Goal: Information Seeking & Learning: Learn about a topic

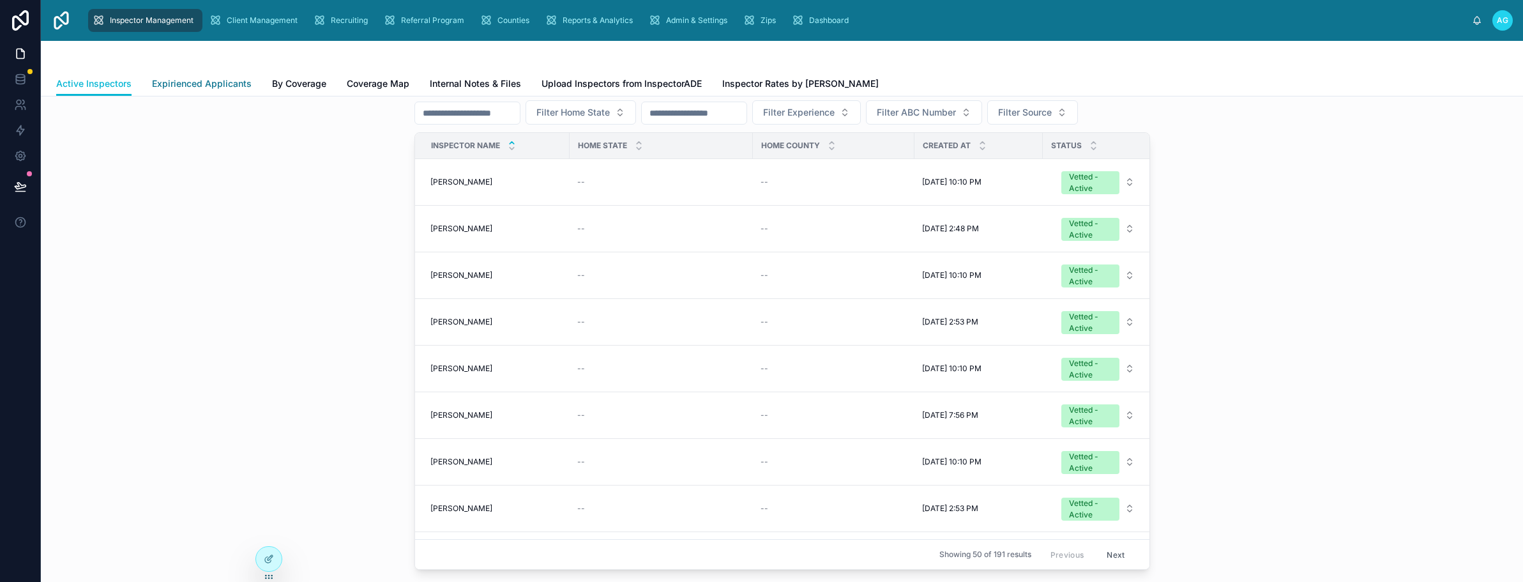
click at [191, 82] on span "Expirienced Applicants" at bounding box center [202, 83] width 100 height 13
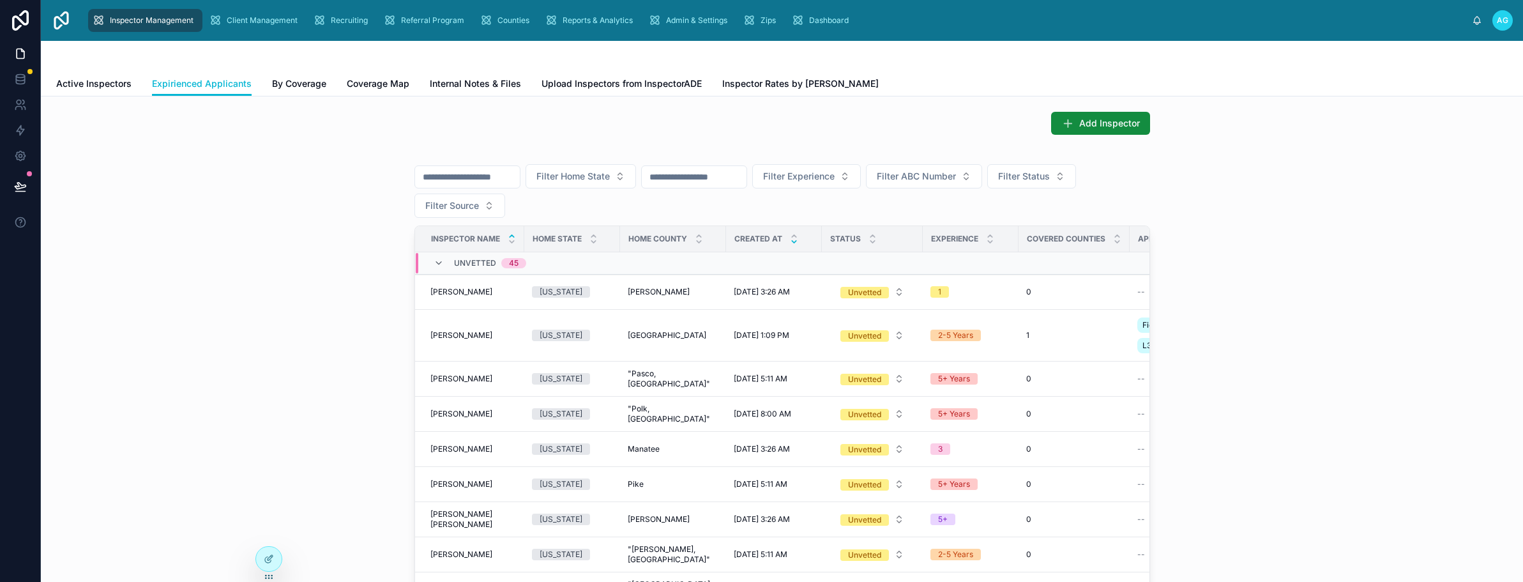
click at [790, 243] on icon at bounding box center [794, 242] width 8 height 8
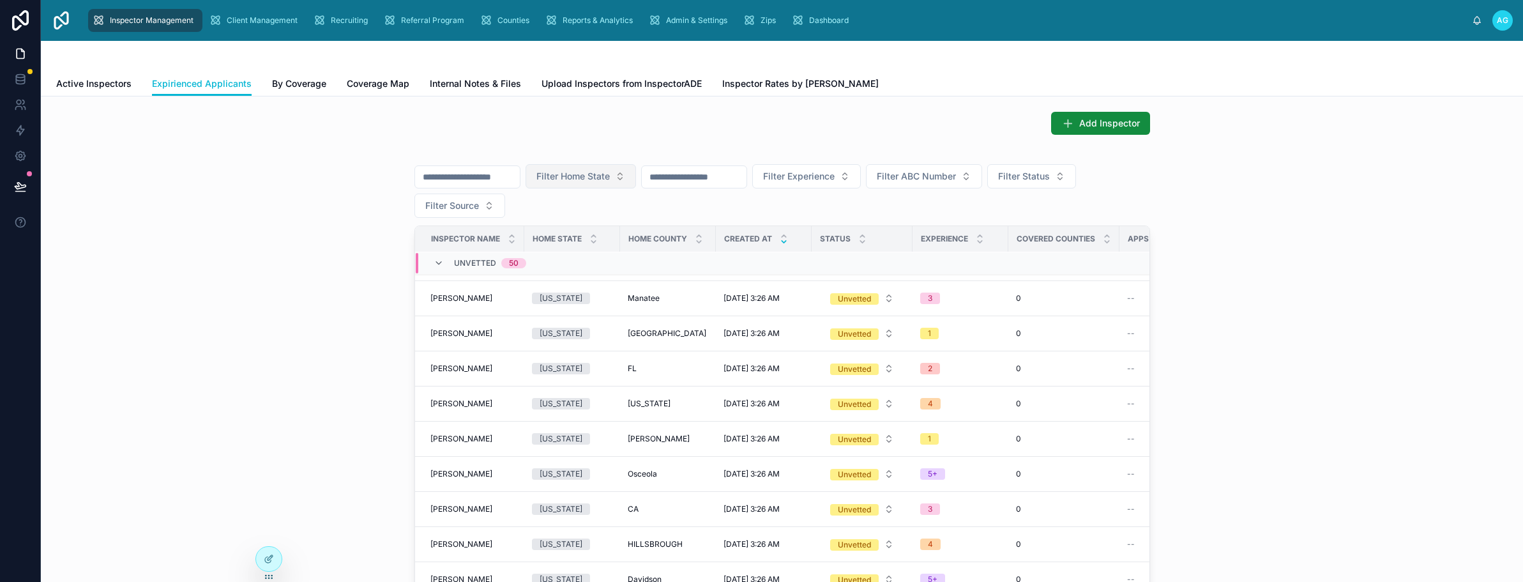
click at [636, 176] on button "Filter Home State" at bounding box center [581, 176] width 110 height 24
click at [557, 317] on div "[US_STATE]" at bounding box center [608, 312] width 153 height 20
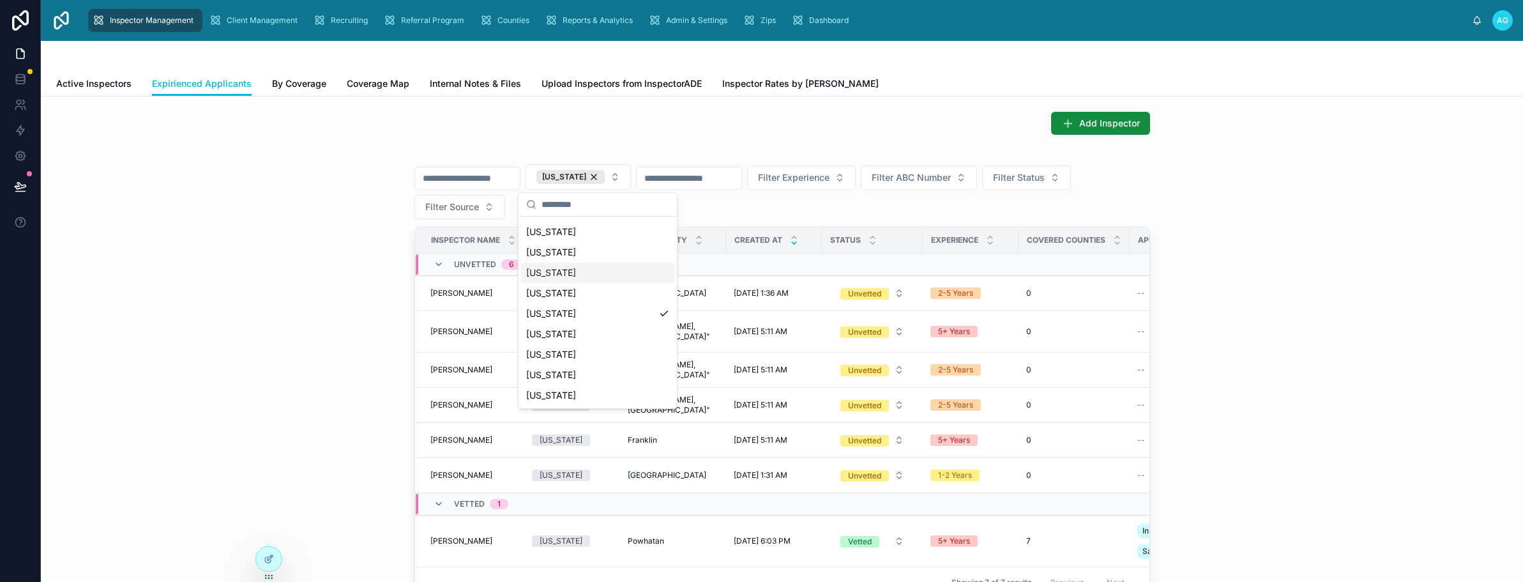
click at [288, 346] on div "[US_STATE] Filter Experience Filter ABC Number Filter Status Filter Source Insp…" at bounding box center [782, 376] width 1462 height 453
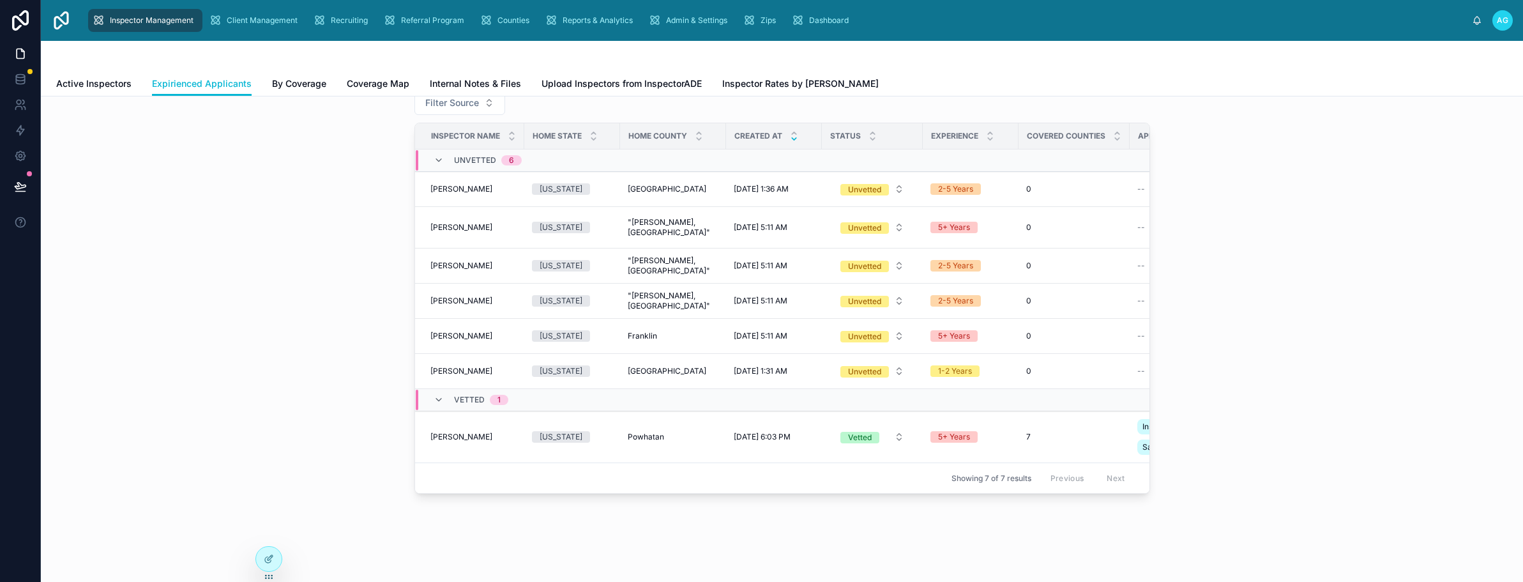
scroll to position [133, 0]
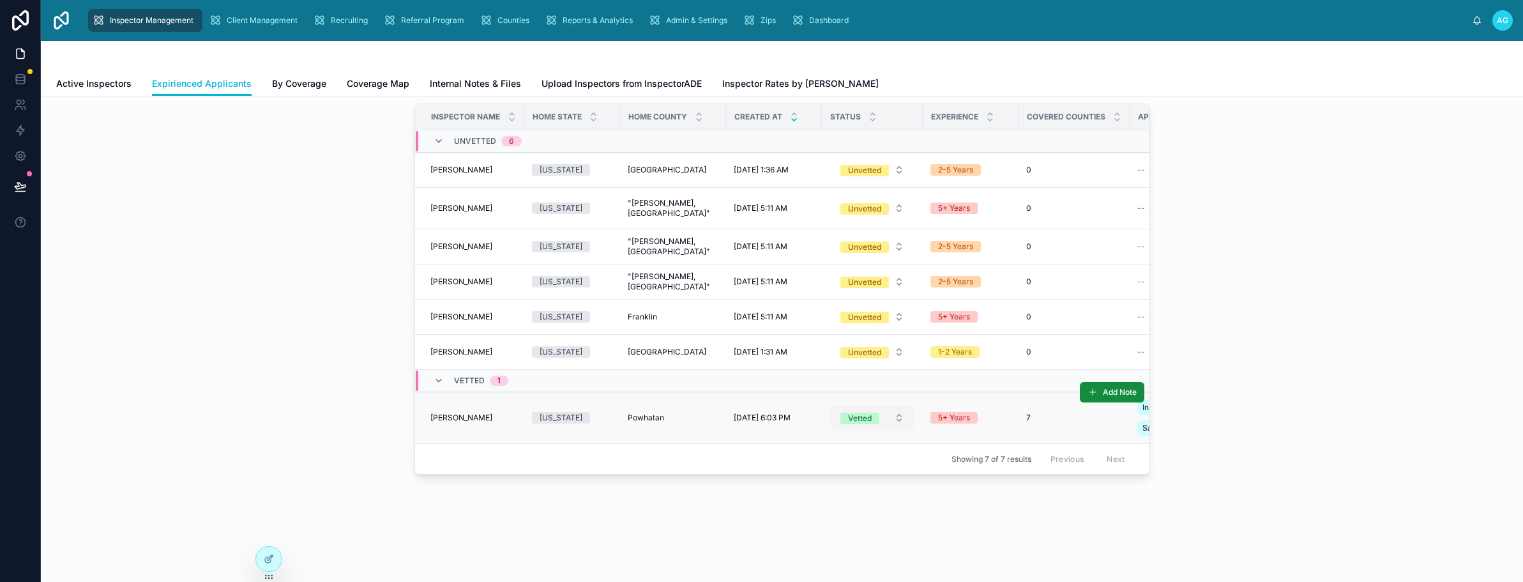
click at [886, 407] on button "Vetted" at bounding box center [872, 417] width 84 height 23
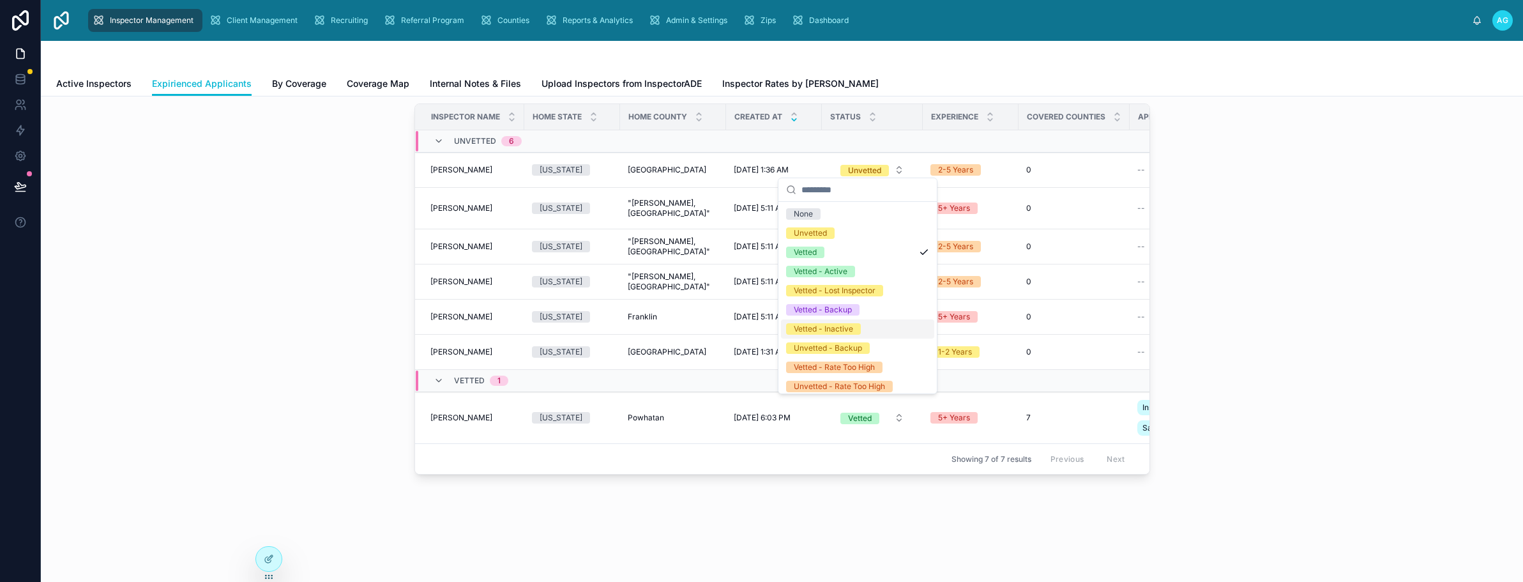
click at [844, 333] on div "Vetted - Inactive" at bounding box center [823, 328] width 59 height 11
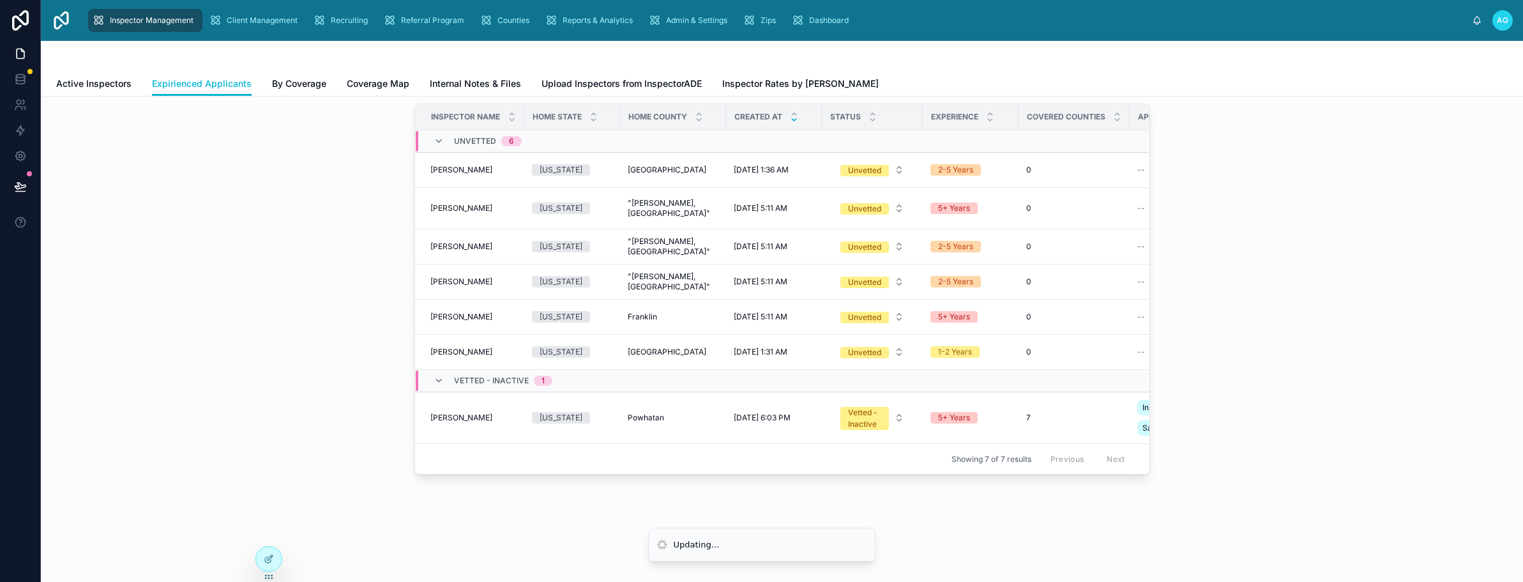
click at [298, 369] on div "[US_STATE] Filter Experience Filter ABC Number Filter Status Filter Source Insp…" at bounding box center [782, 253] width 1462 height 453
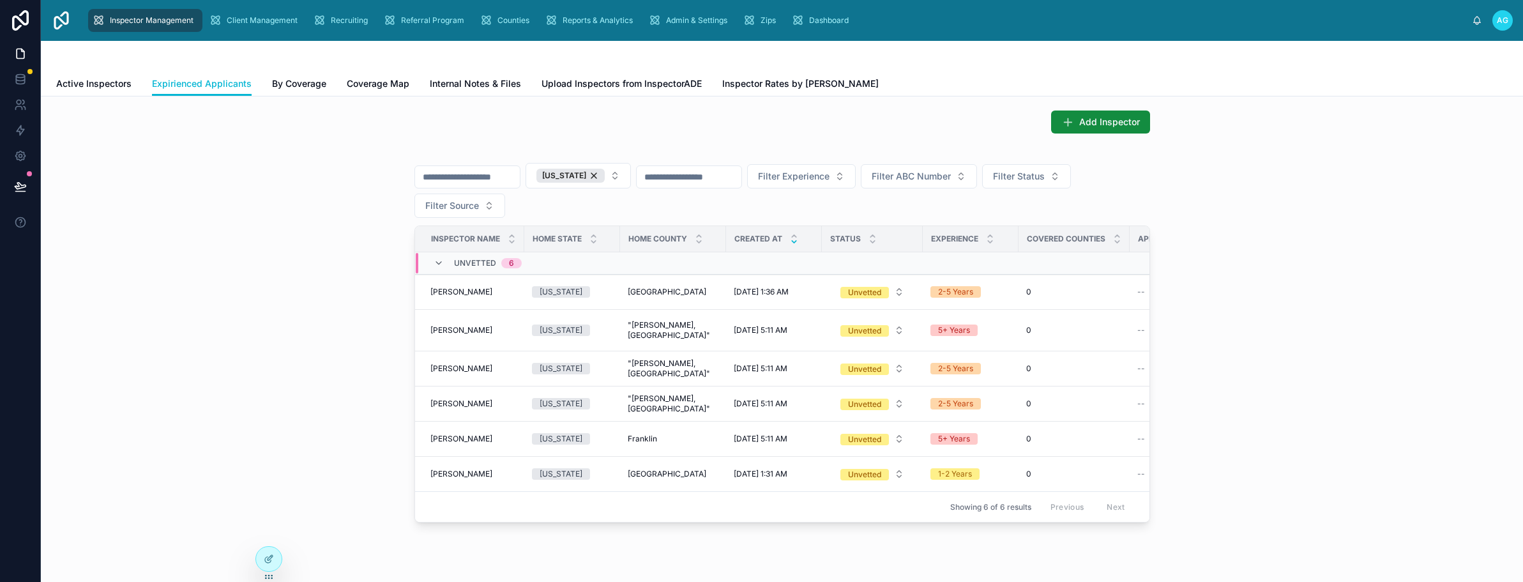
scroll to position [0, 0]
click at [605, 174] on div "[US_STATE]" at bounding box center [571, 177] width 68 height 14
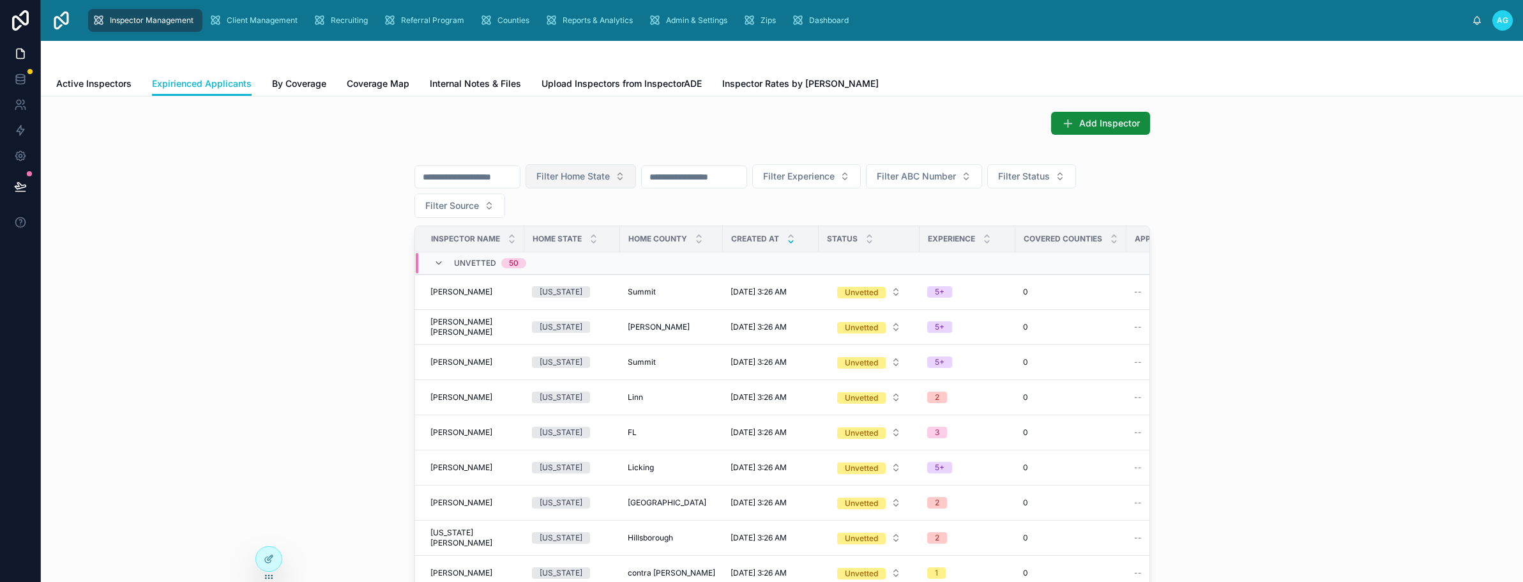
click at [610, 171] on span "Filter Home State" at bounding box center [573, 176] width 73 height 13
type input "***"
click at [562, 229] on div "[US_STATE]" at bounding box center [608, 228] width 153 height 20
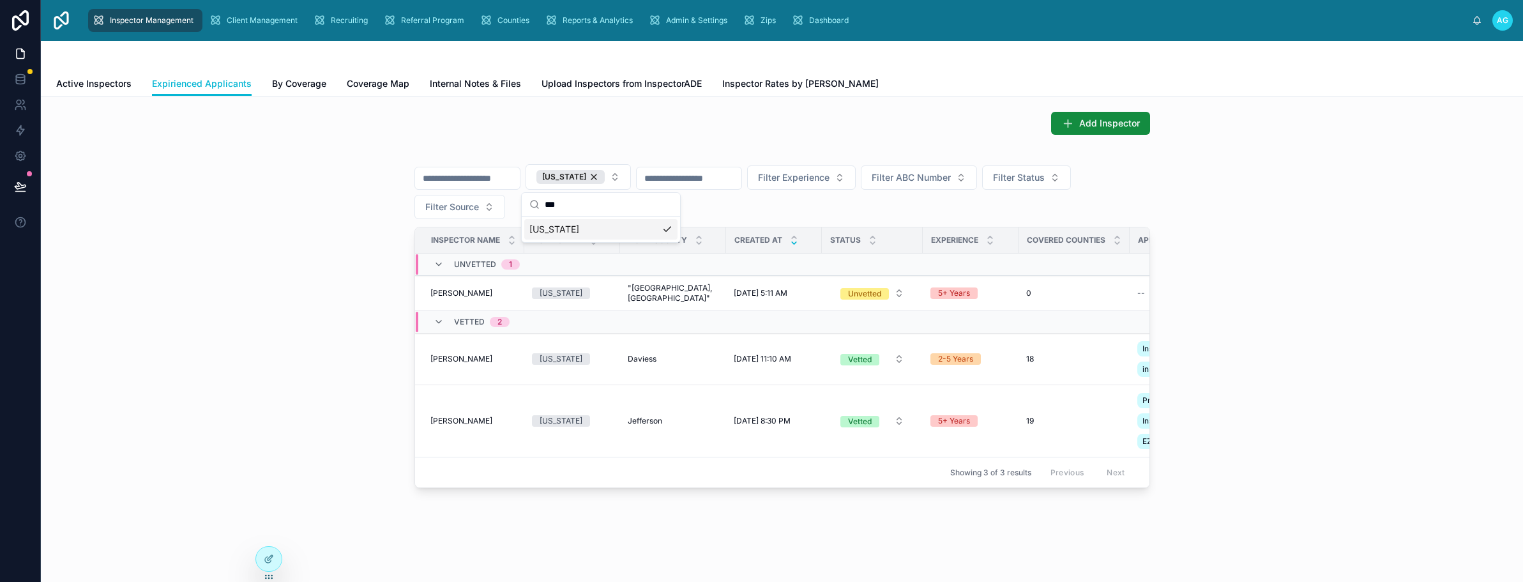
click at [613, 141] on div "Add Inspector [US_STATE] Filter Experience Filter ABC Number Filter Status Filt…" at bounding box center [782, 335] width 1482 height 478
click at [605, 178] on div "[US_STATE]" at bounding box center [571, 177] width 68 height 14
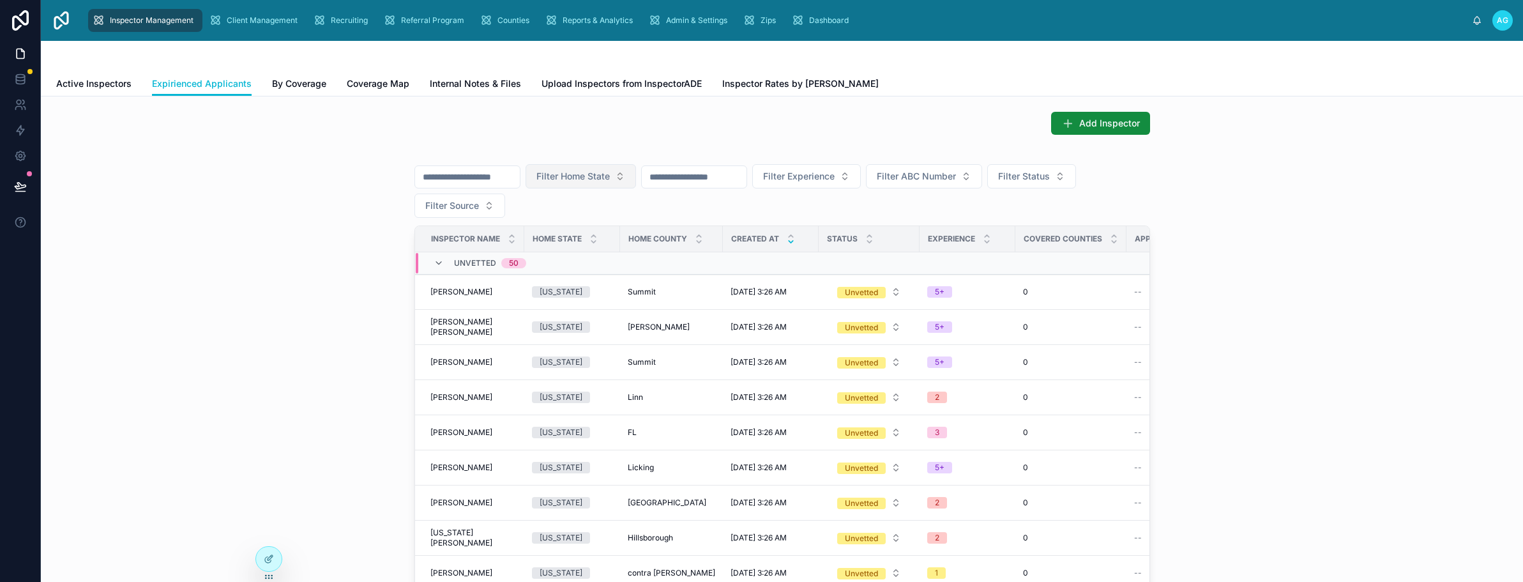
click at [610, 178] on span "Filter Home State" at bounding box center [573, 176] width 73 height 13
click at [568, 224] on div "[US_STATE]" at bounding box center [608, 228] width 153 height 20
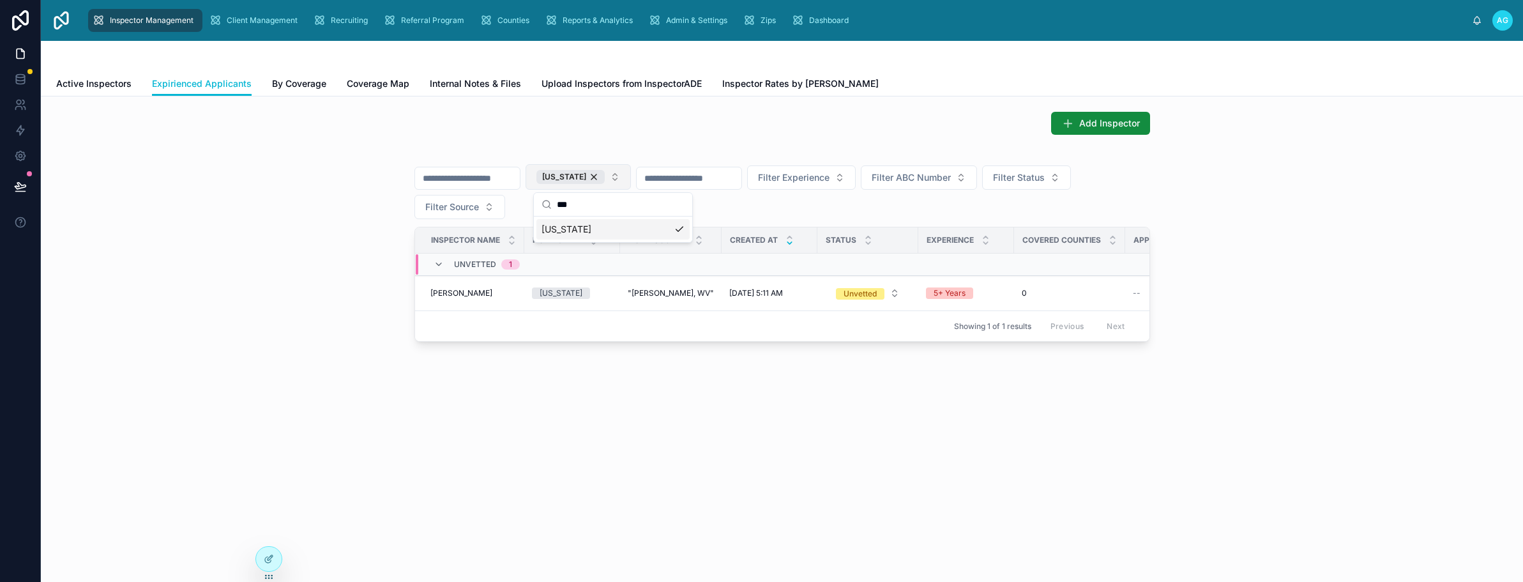
click at [602, 236] on div "[US_STATE]" at bounding box center [613, 229] width 153 height 20
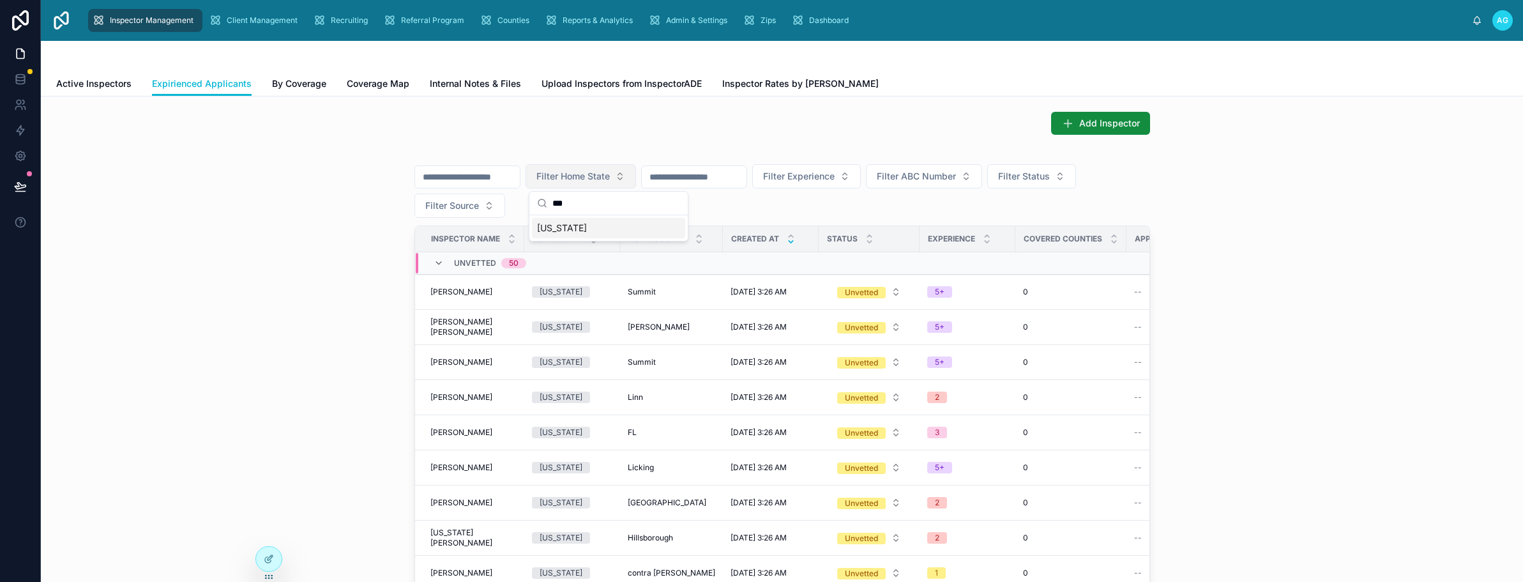
click at [595, 211] on input "***" at bounding box center [616, 203] width 128 height 23
type input "*"
type input "**"
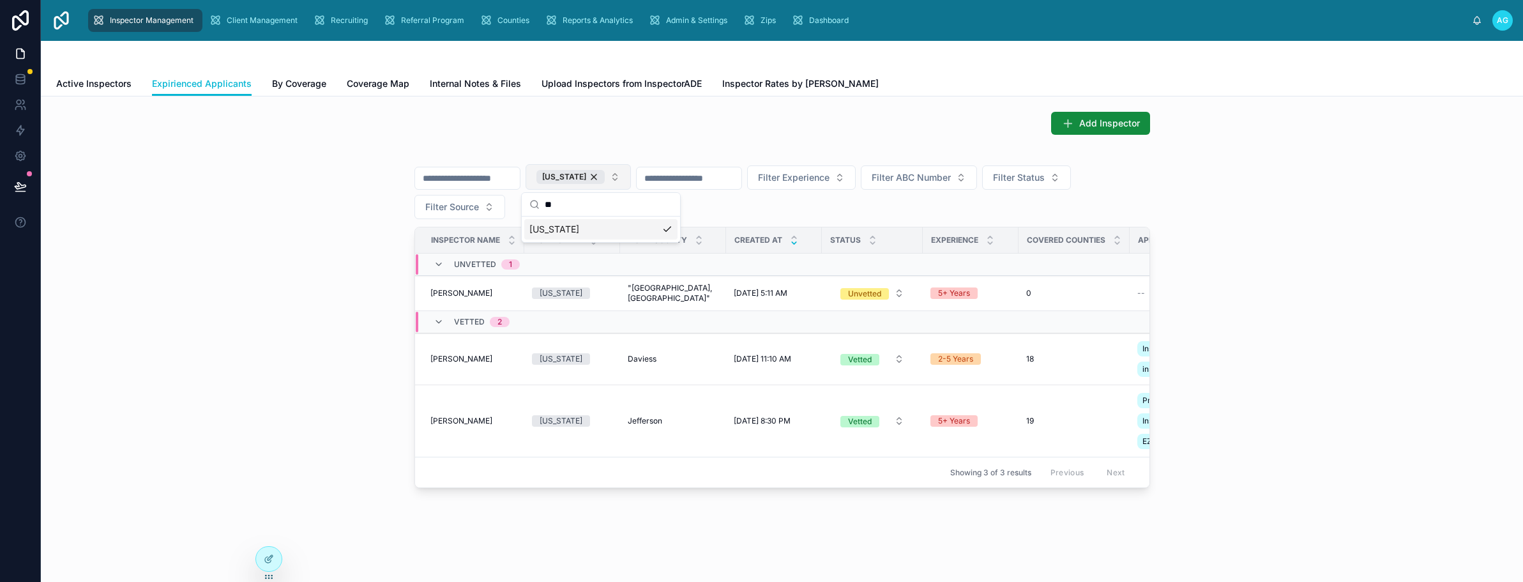
drag, startPoint x: 570, startPoint y: 200, endPoint x: 542, endPoint y: 202, distance: 27.5
click at [542, 202] on div "**" at bounding box center [601, 205] width 158 height 24
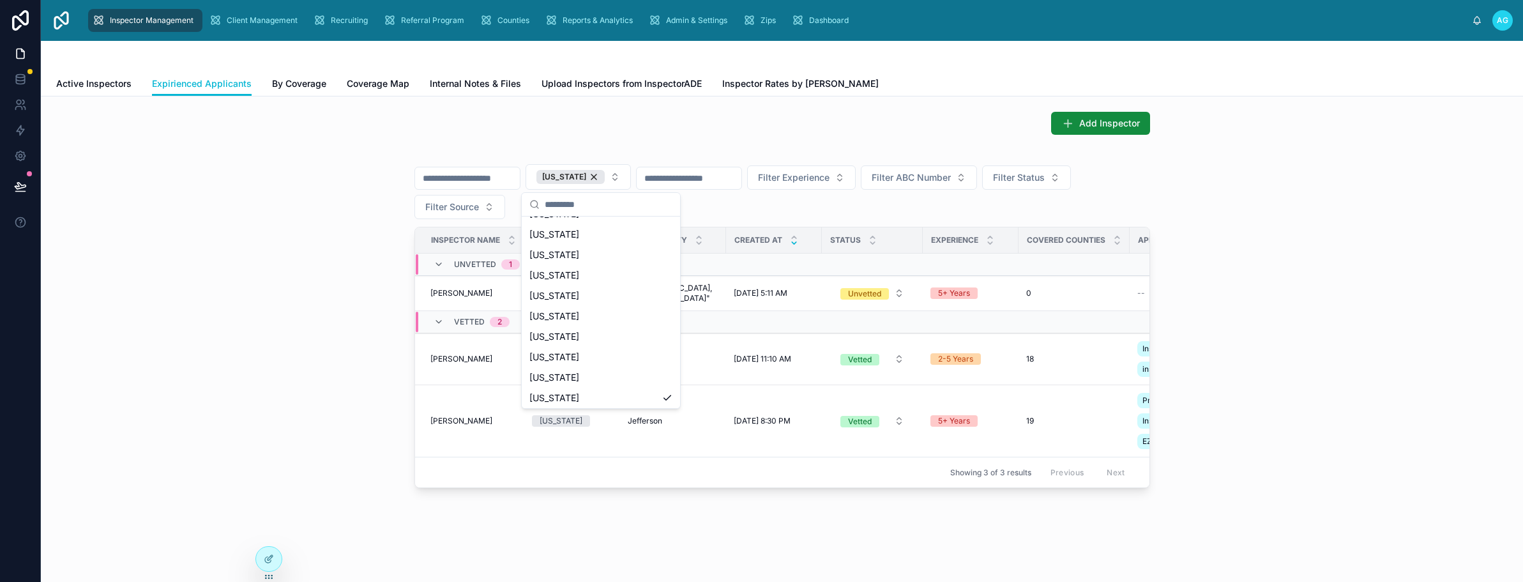
click at [343, 255] on div "[US_STATE] Filter Experience Filter ABC Number Filter Status Filter Source Insp…" at bounding box center [782, 321] width 1462 height 343
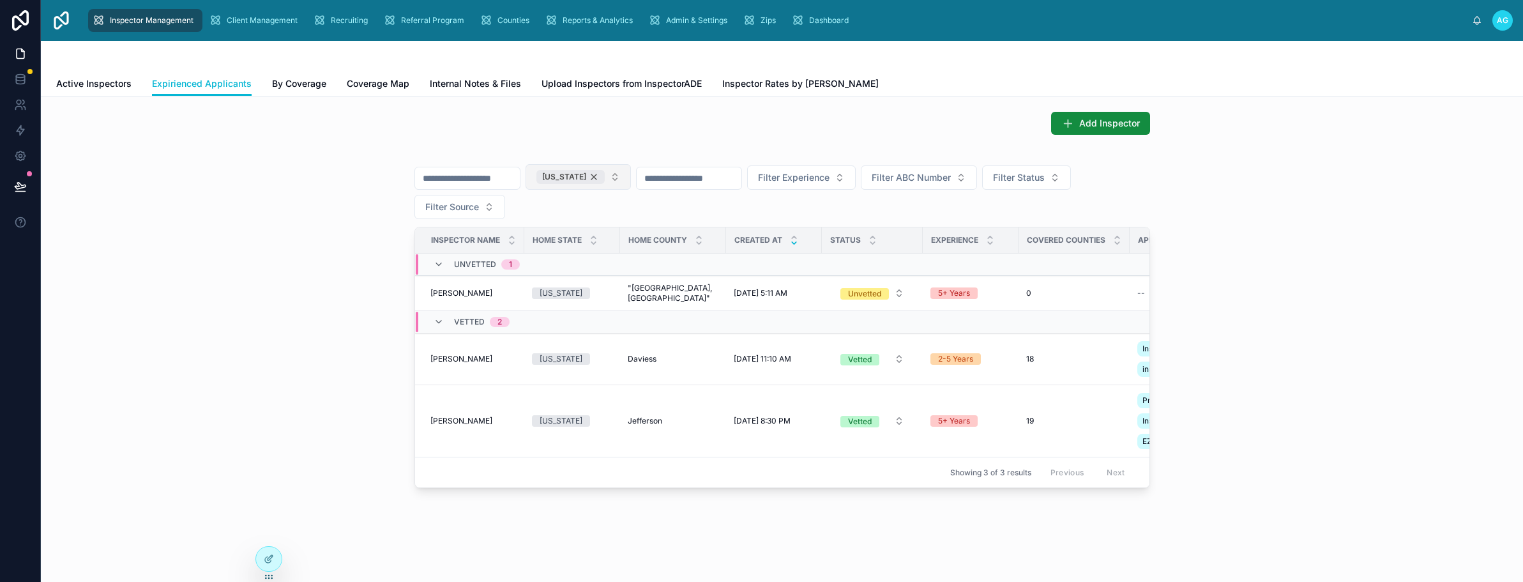
click at [605, 175] on div "[US_STATE]" at bounding box center [571, 177] width 68 height 14
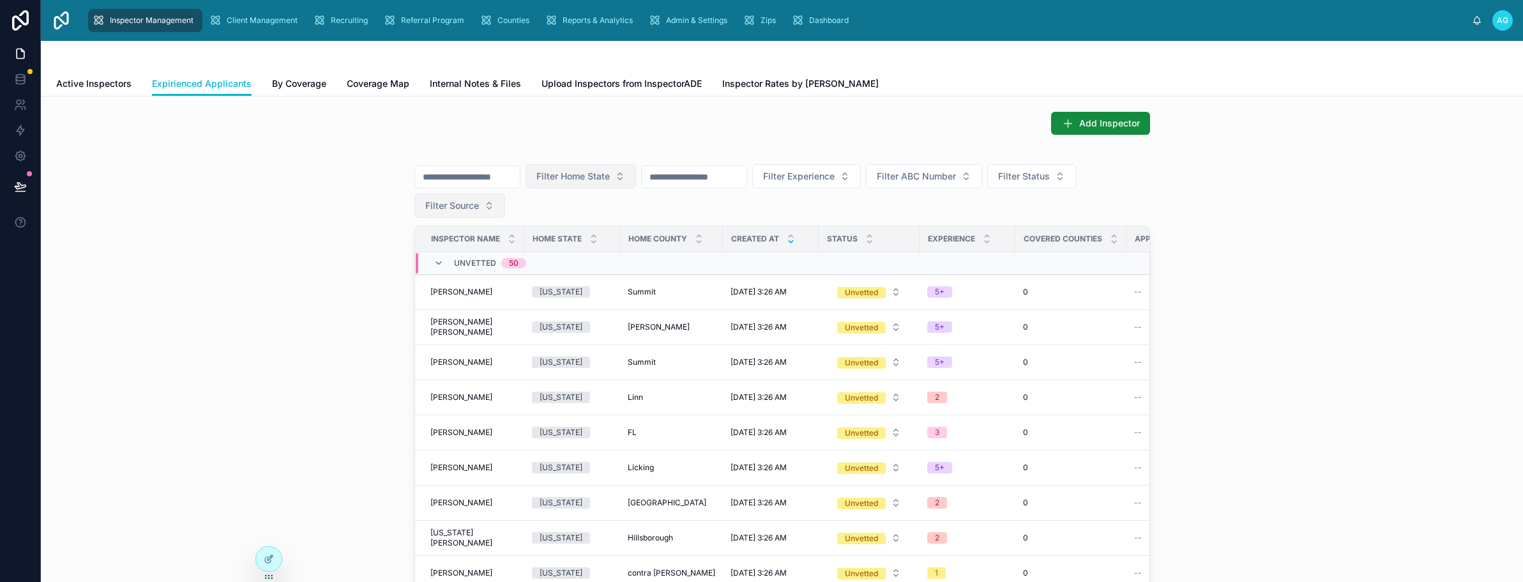
click at [483, 202] on button "Filter Source" at bounding box center [460, 206] width 91 height 24
click at [401, 298] on div "JazzHR" at bounding box center [454, 298] width 153 height 20
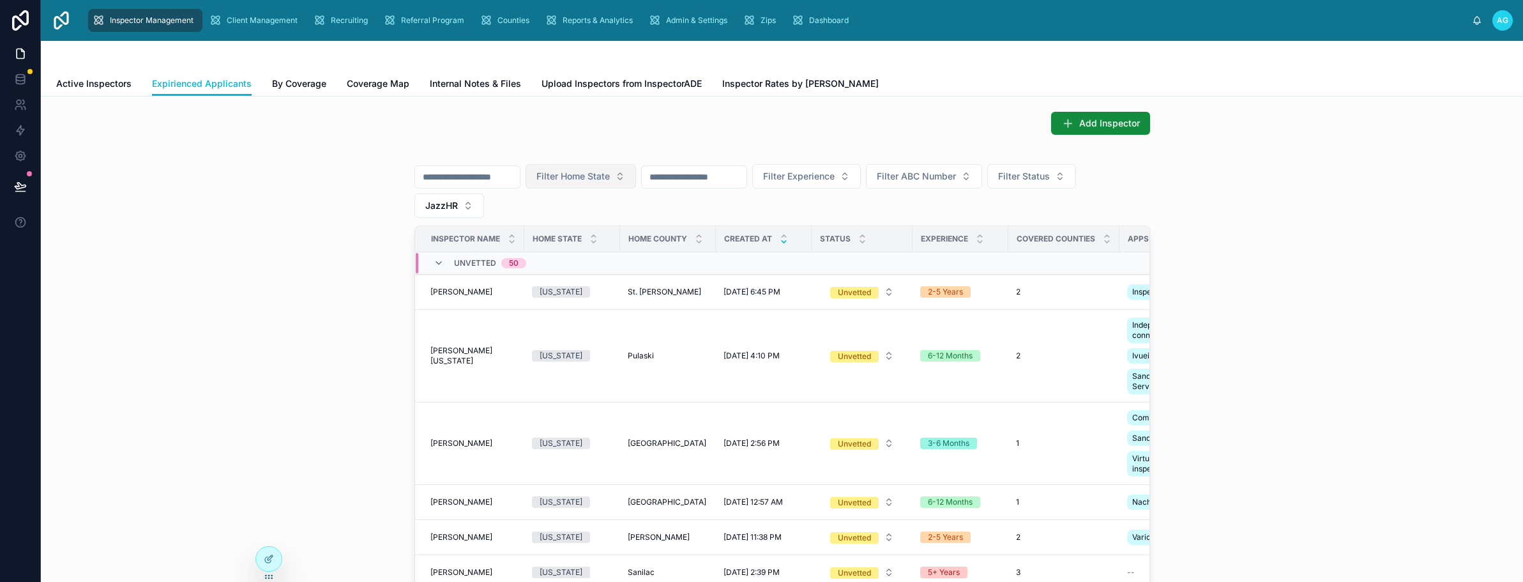
click at [780, 241] on icon at bounding box center [784, 242] width 8 height 8
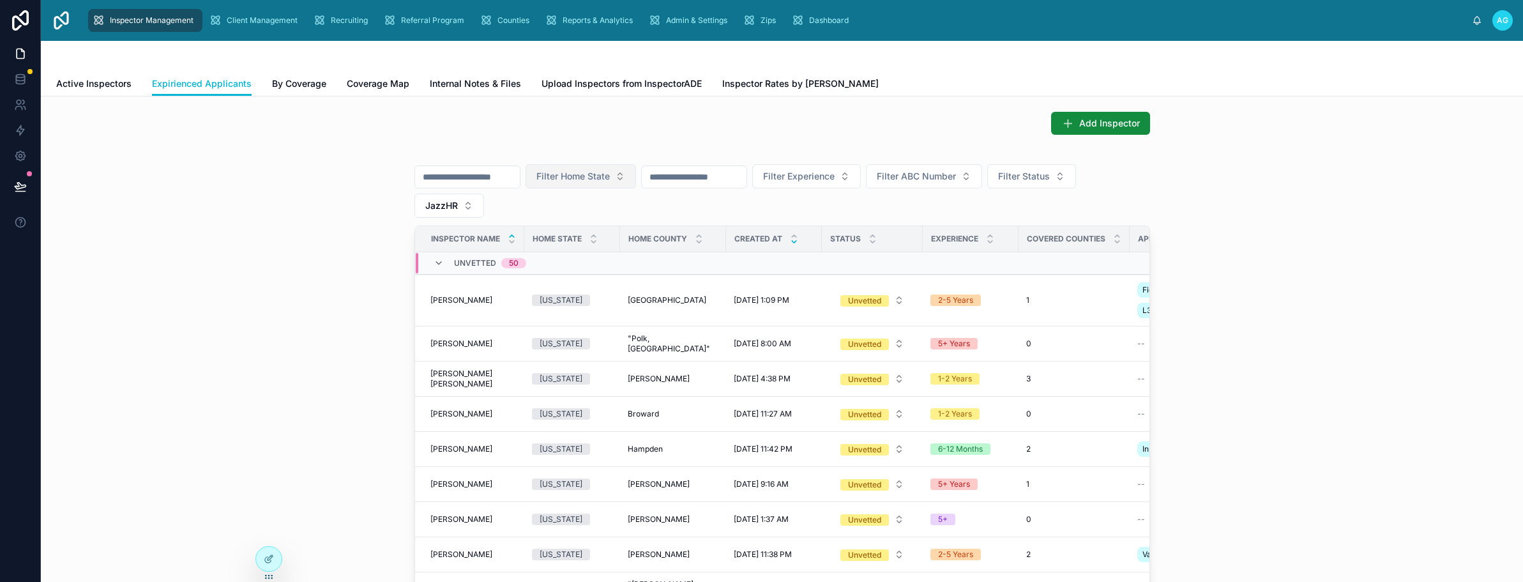
click at [790, 240] on icon at bounding box center [794, 242] width 8 height 8
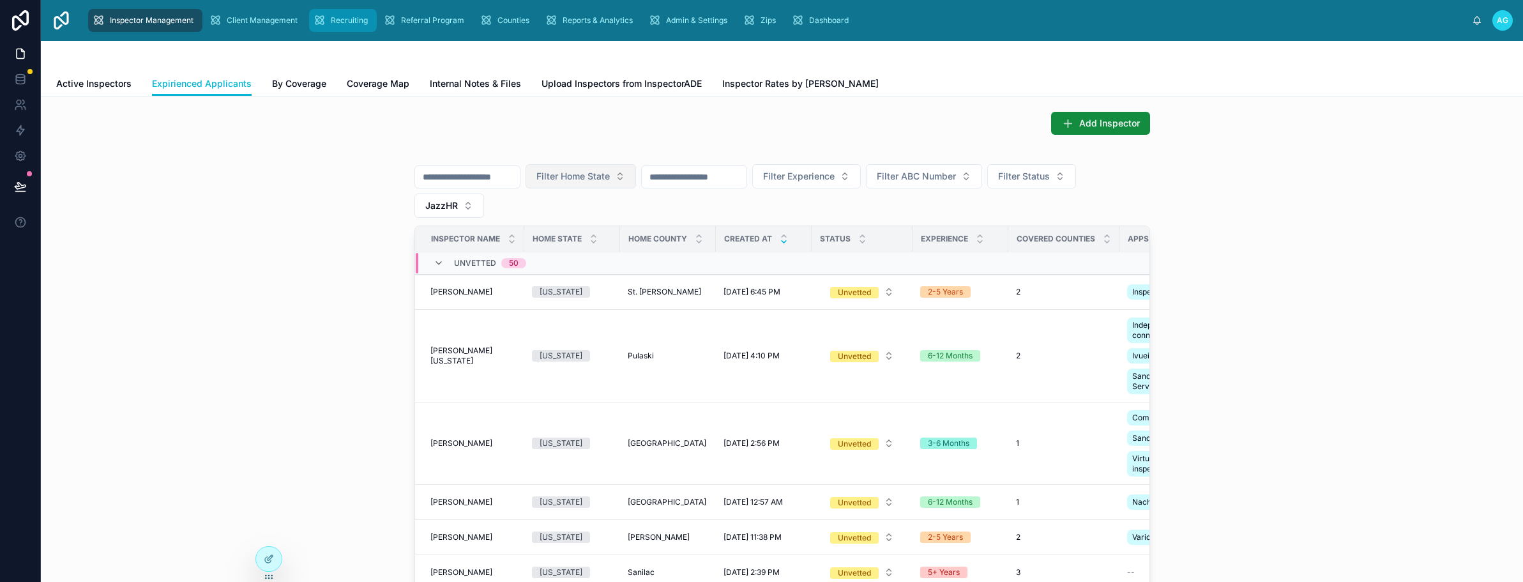
click at [339, 16] on span "Recruiting" at bounding box center [349, 20] width 37 height 10
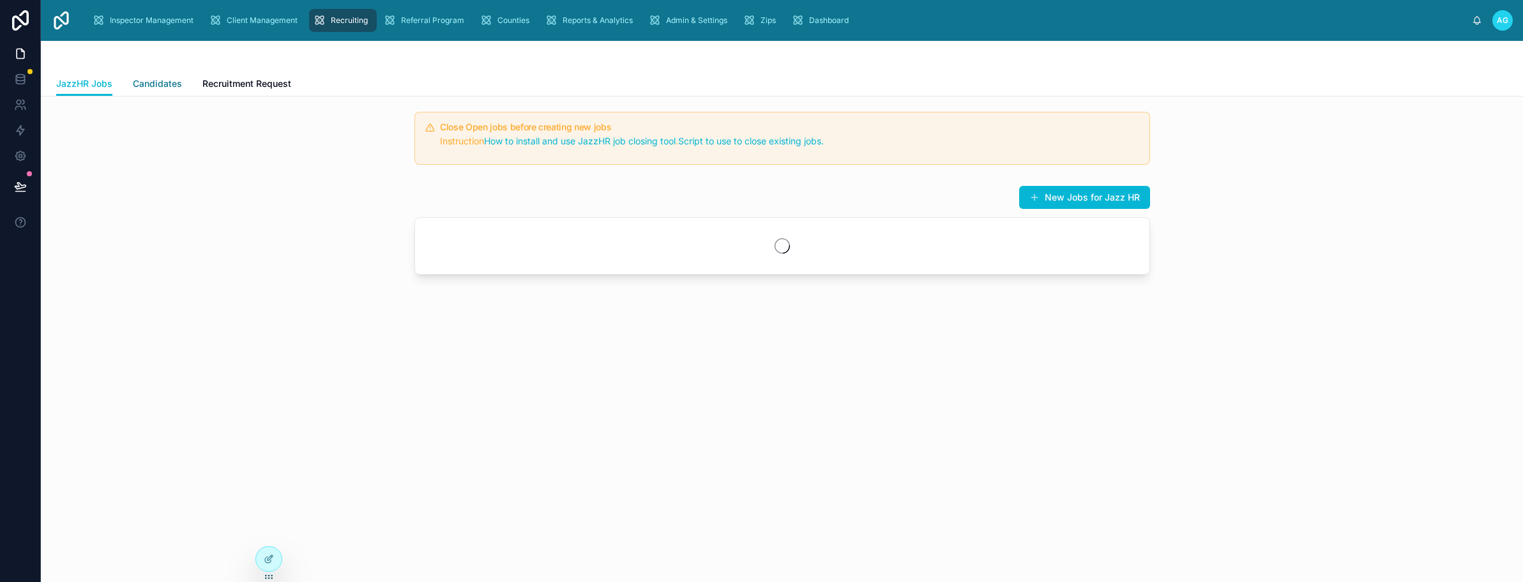
click at [167, 82] on span "Candidates" at bounding box center [157, 83] width 49 height 13
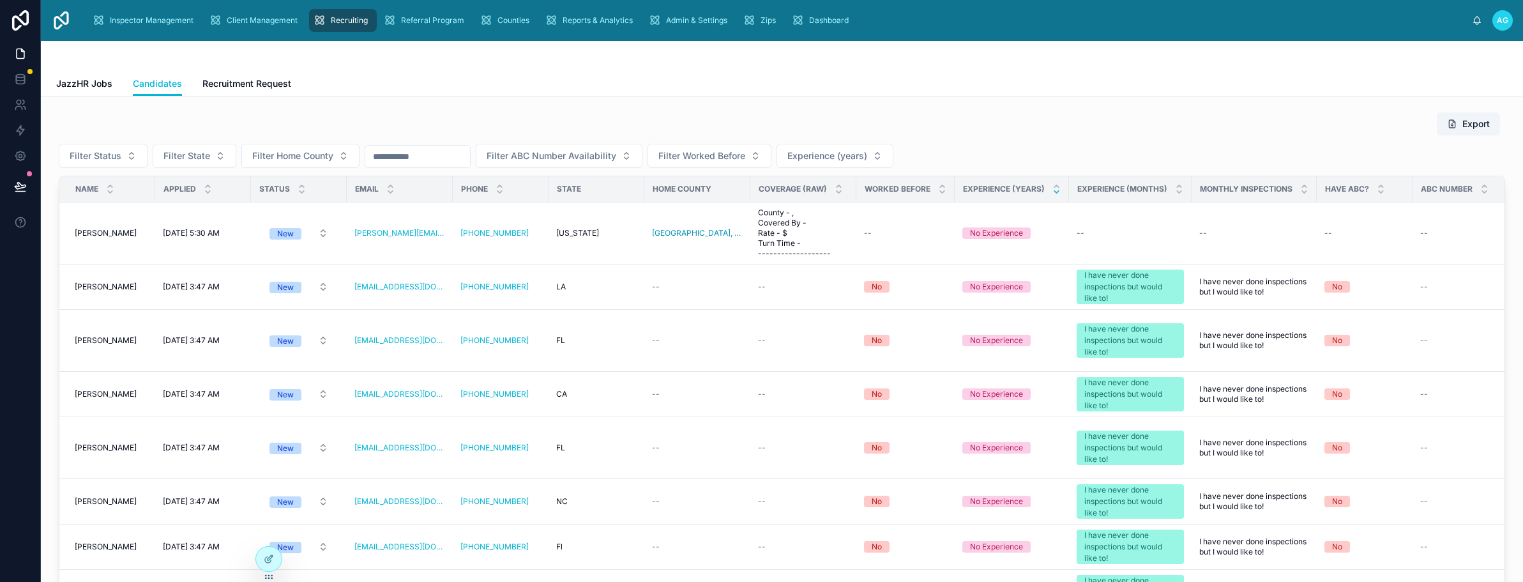
click at [1053, 194] on icon at bounding box center [1057, 192] width 8 height 8
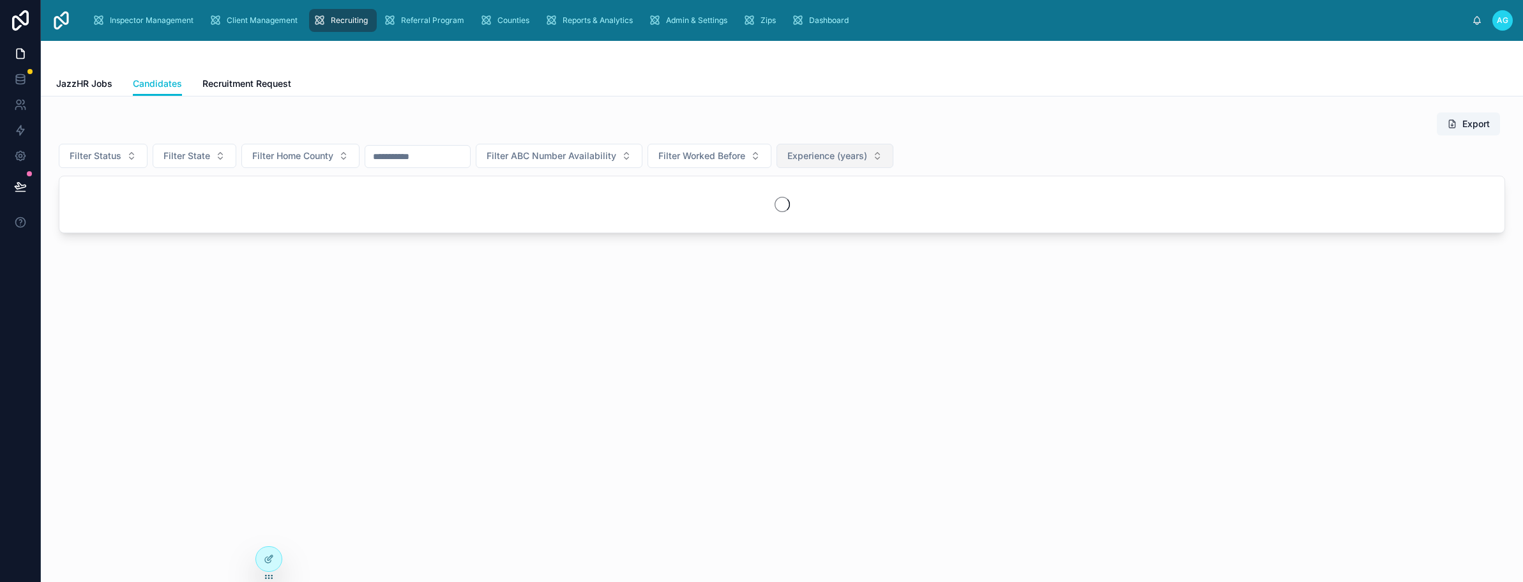
click at [894, 156] on button "Experience (years)" at bounding box center [835, 156] width 117 height 24
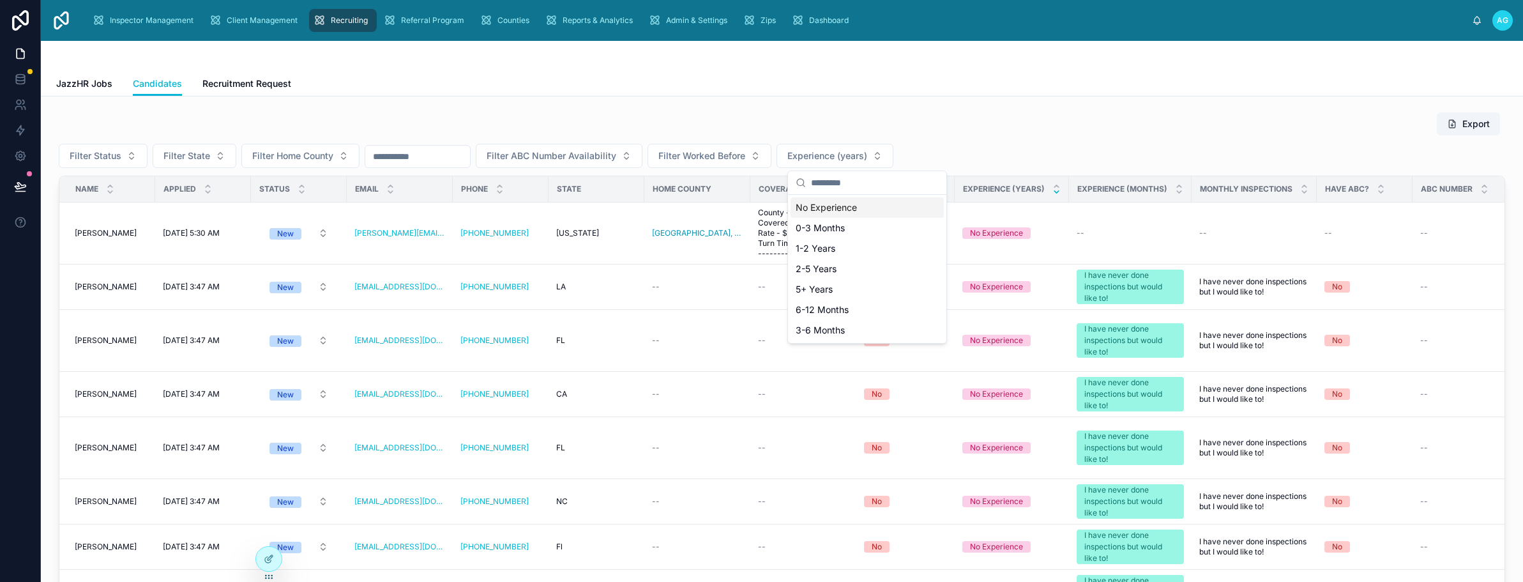
click at [1007, 126] on div "Export" at bounding box center [782, 124] width 1447 height 24
click at [772, 153] on button "Filter Worked Before" at bounding box center [710, 156] width 124 height 24
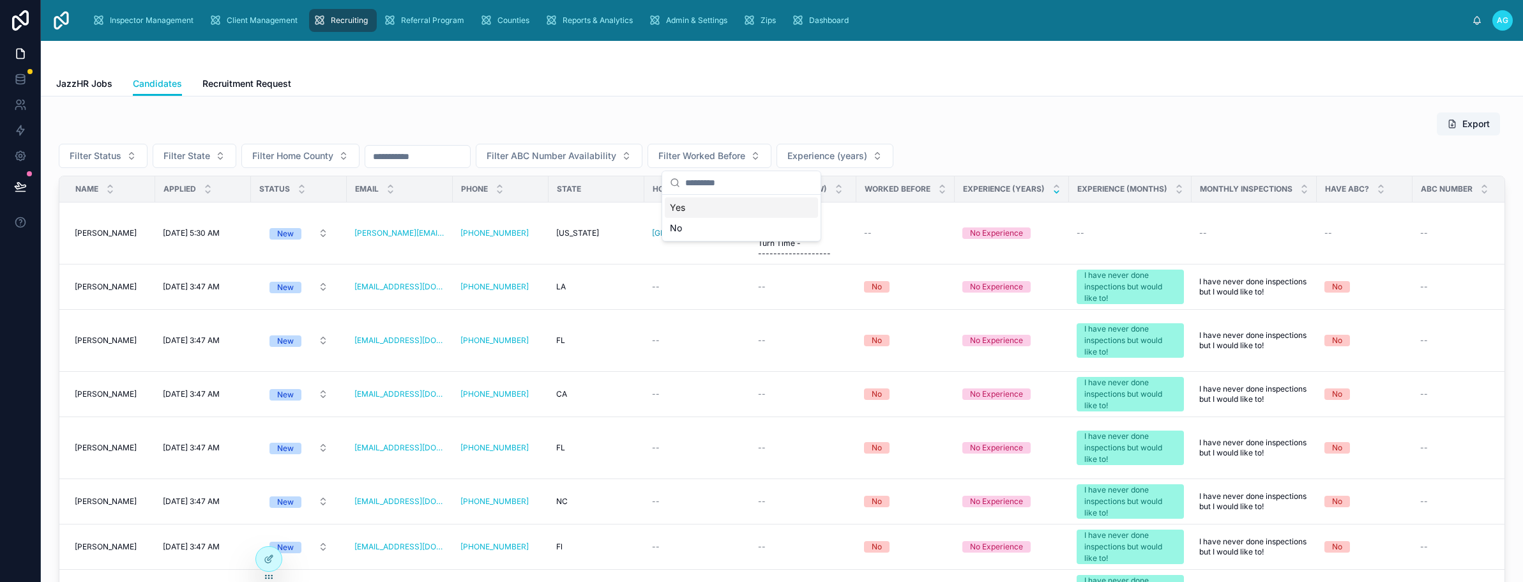
click at [676, 209] on div "Yes" at bounding box center [741, 207] width 153 height 20
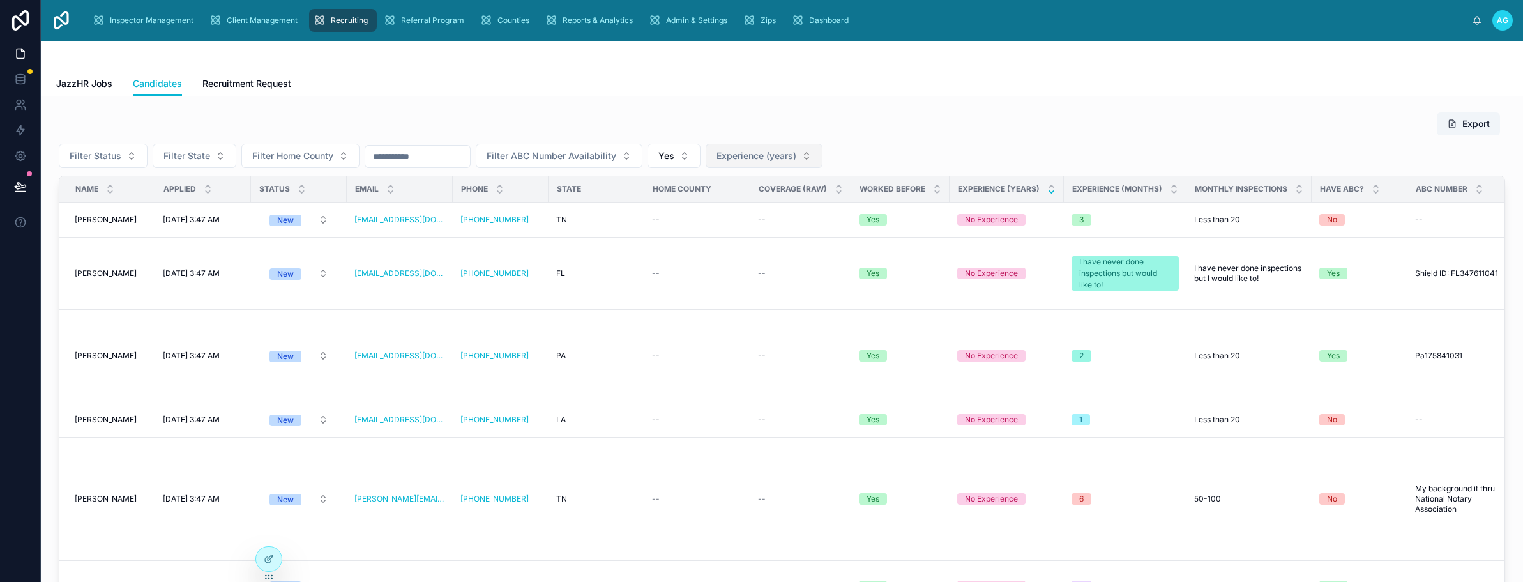
click at [823, 155] on button "Experience (years)" at bounding box center [764, 156] width 117 height 24
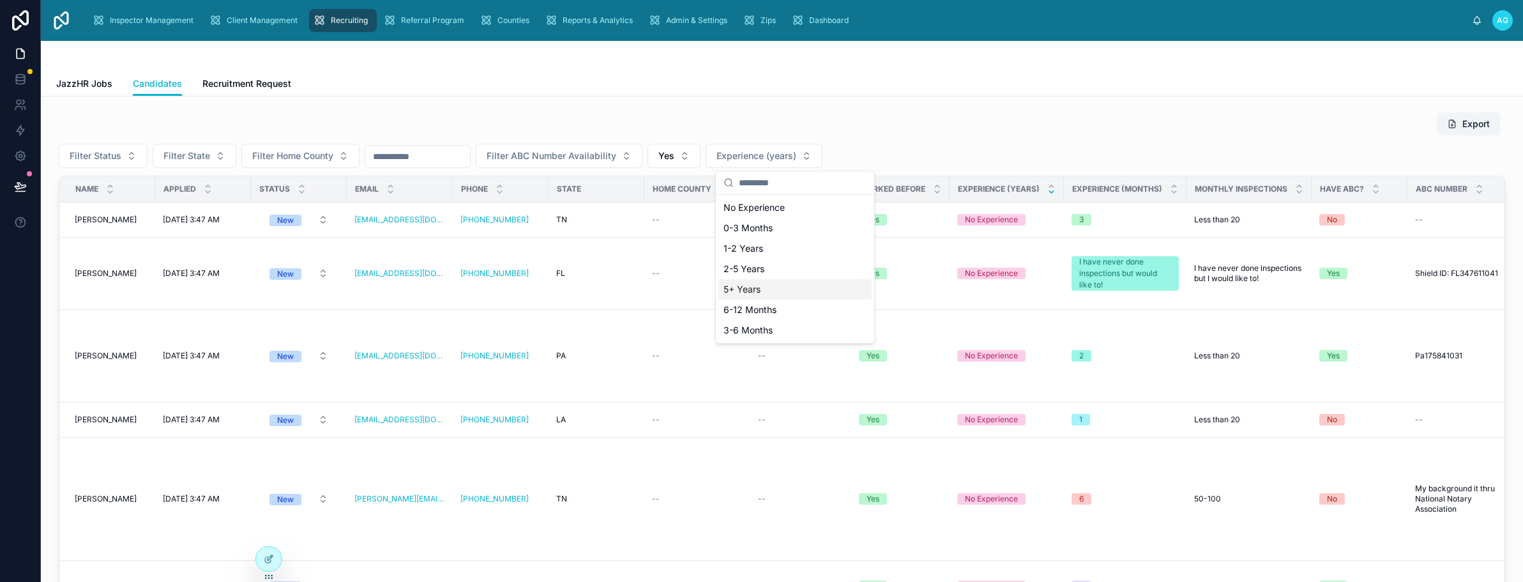
click at [742, 287] on div "5+ Years" at bounding box center [795, 289] width 153 height 20
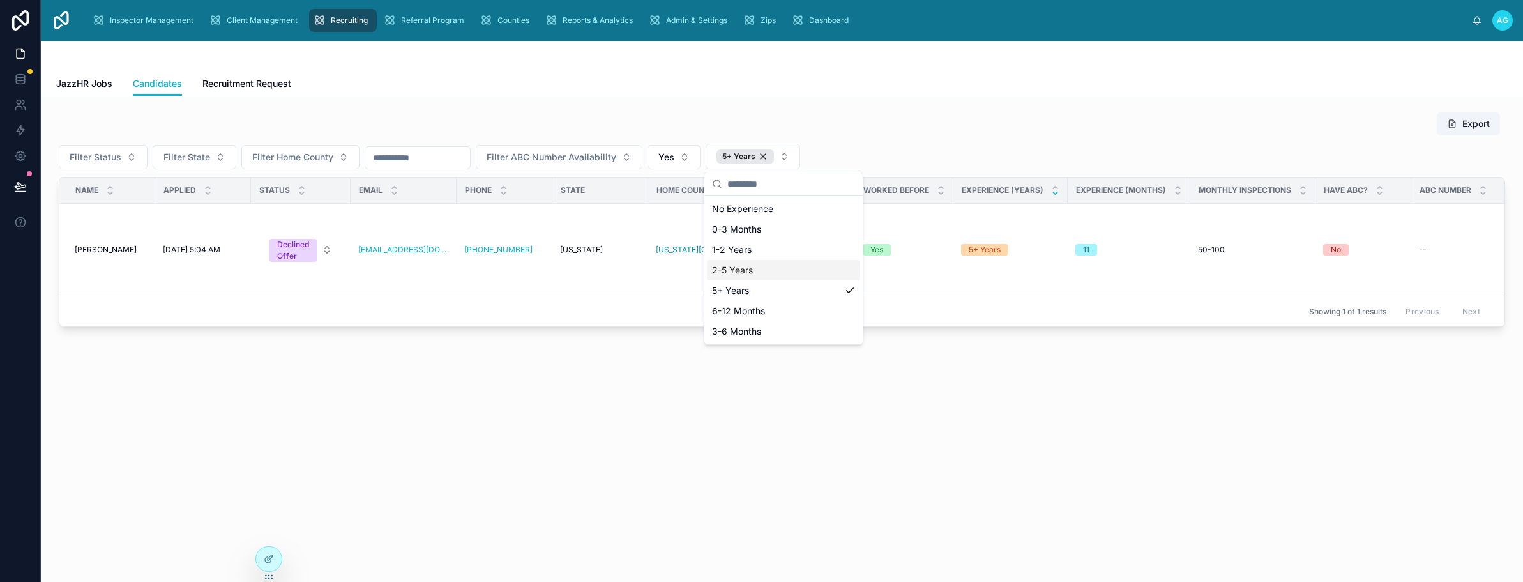
click at [745, 268] on div "2-5 Years" at bounding box center [783, 270] width 153 height 20
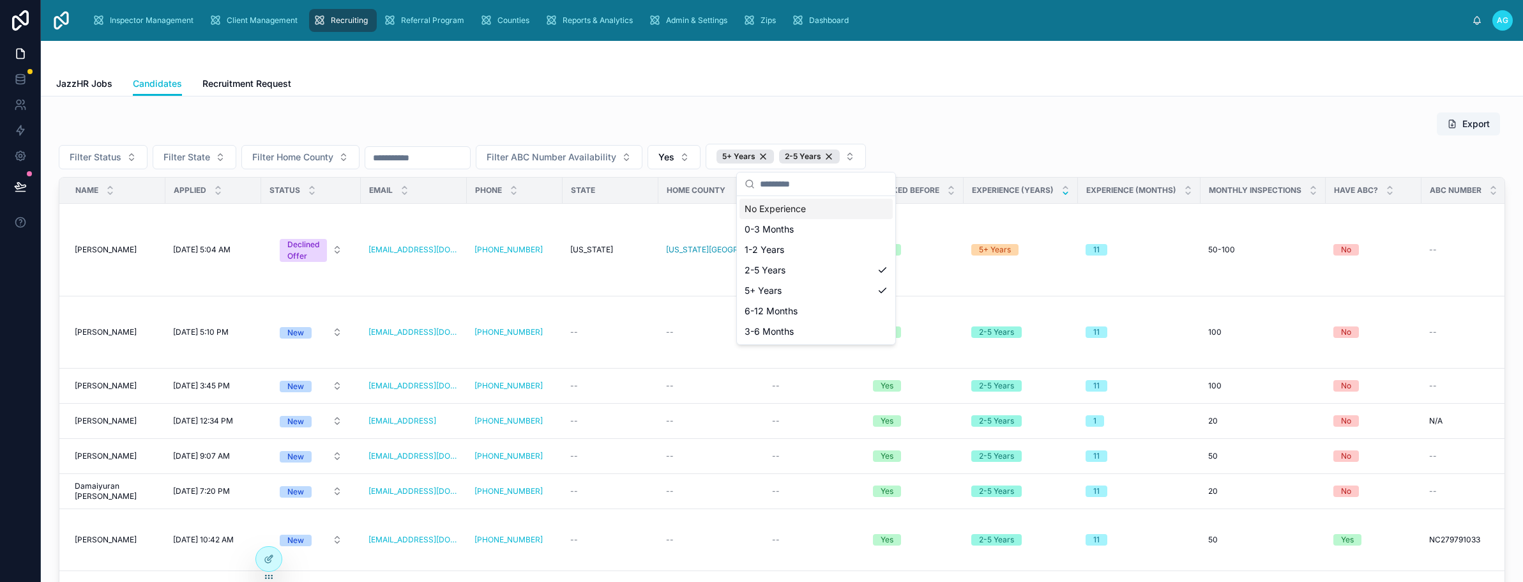
click at [978, 124] on div "Export" at bounding box center [782, 124] width 1447 height 24
click at [774, 155] on div "5+ Years" at bounding box center [745, 156] width 57 height 14
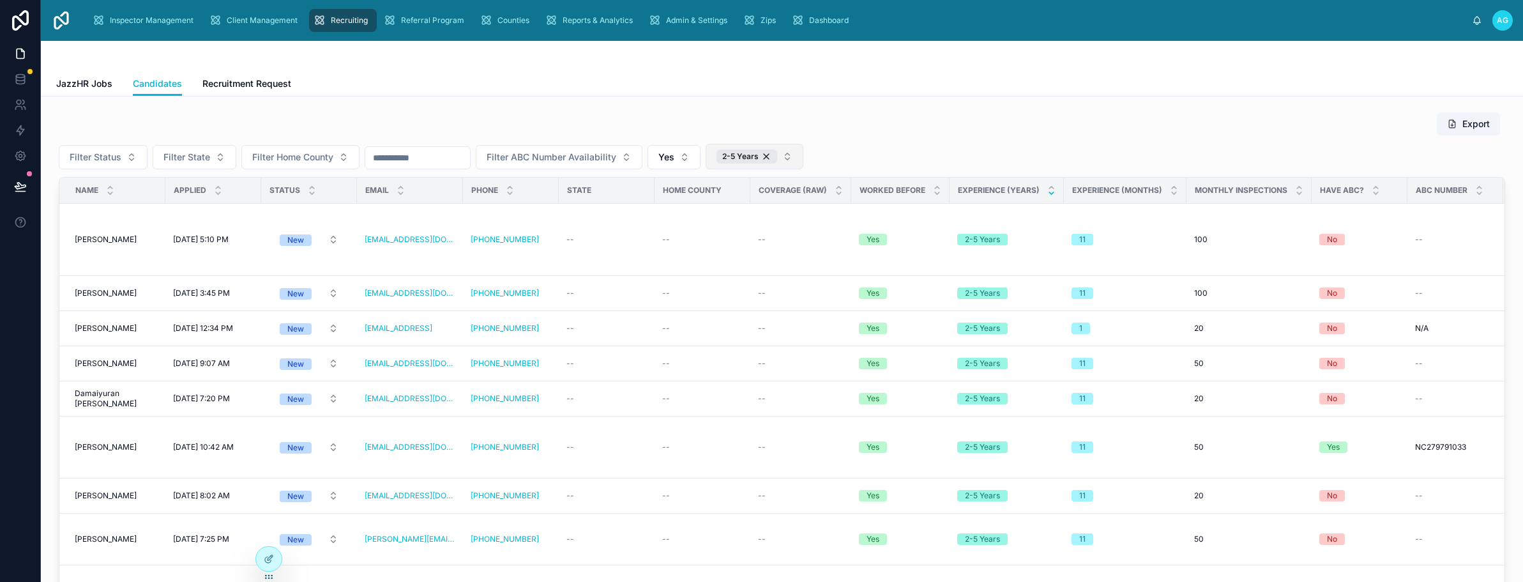
click at [803, 157] on button "2-5 Years" at bounding box center [755, 157] width 98 height 26
click at [772, 235] on div "0-3 Months" at bounding box center [784, 229] width 153 height 20
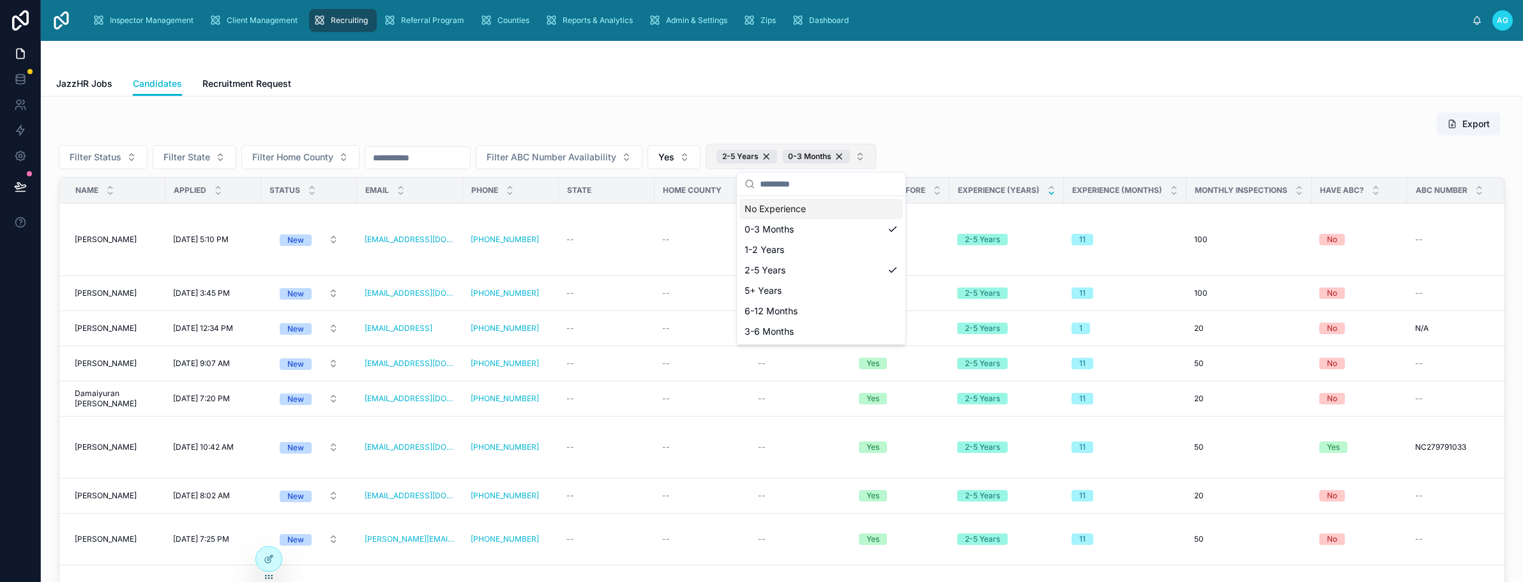
click at [876, 156] on button "2-5 Years 0-3 Months" at bounding box center [791, 157] width 171 height 26
click at [791, 252] on div "1-2 Years" at bounding box center [822, 250] width 164 height 20
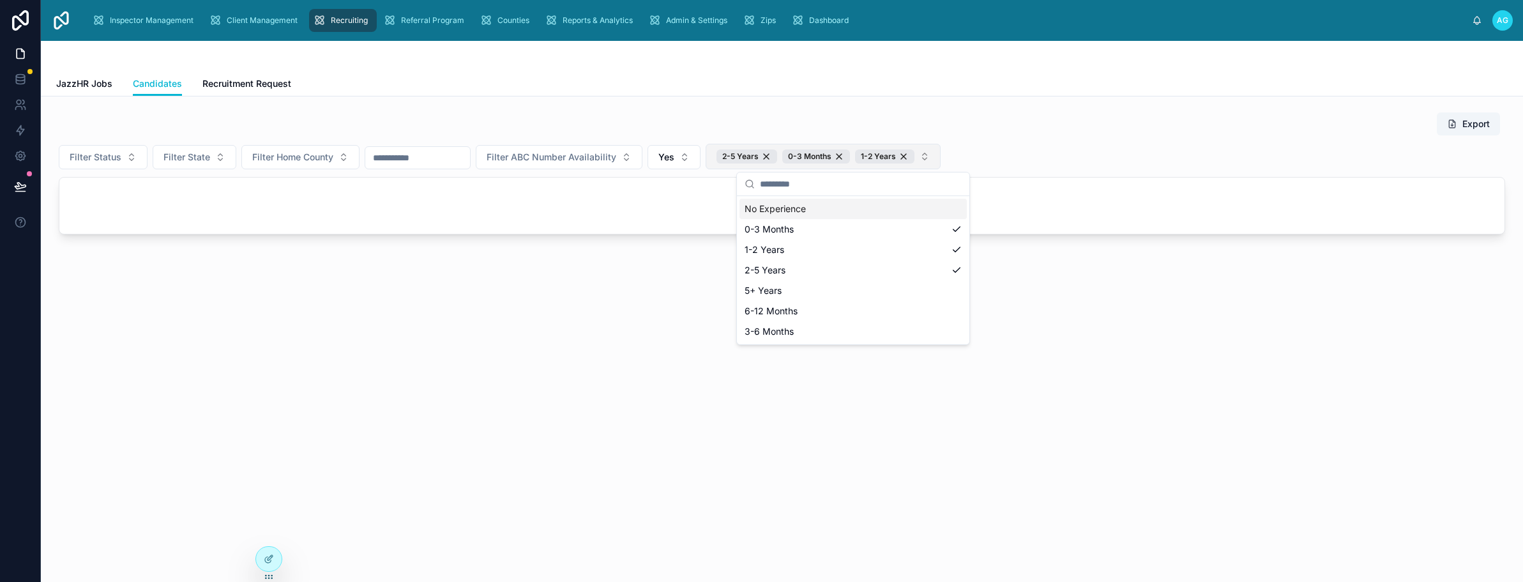
click at [941, 159] on button "2-5 Years 0-3 Months 1-2 Years" at bounding box center [823, 157] width 235 height 26
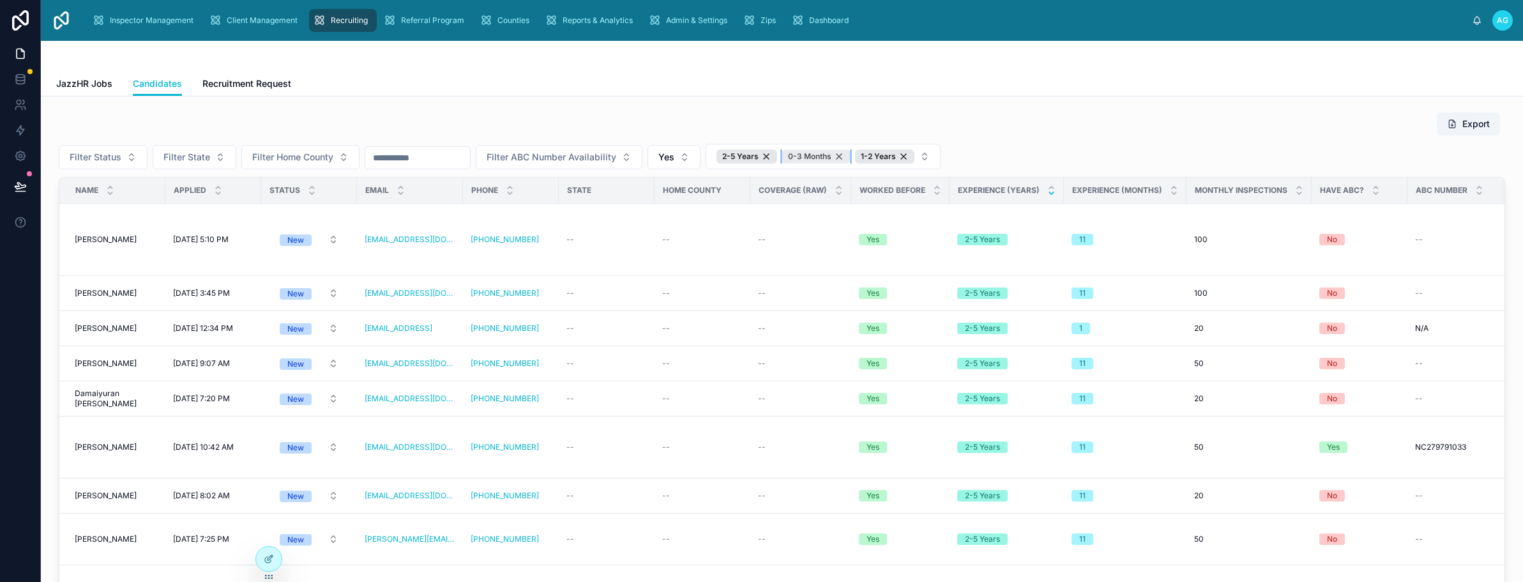
click at [850, 151] on div "0-3 Months" at bounding box center [816, 156] width 68 height 14
click at [868, 154] on button "2-5 Years 1-2 Years" at bounding box center [787, 157] width 162 height 26
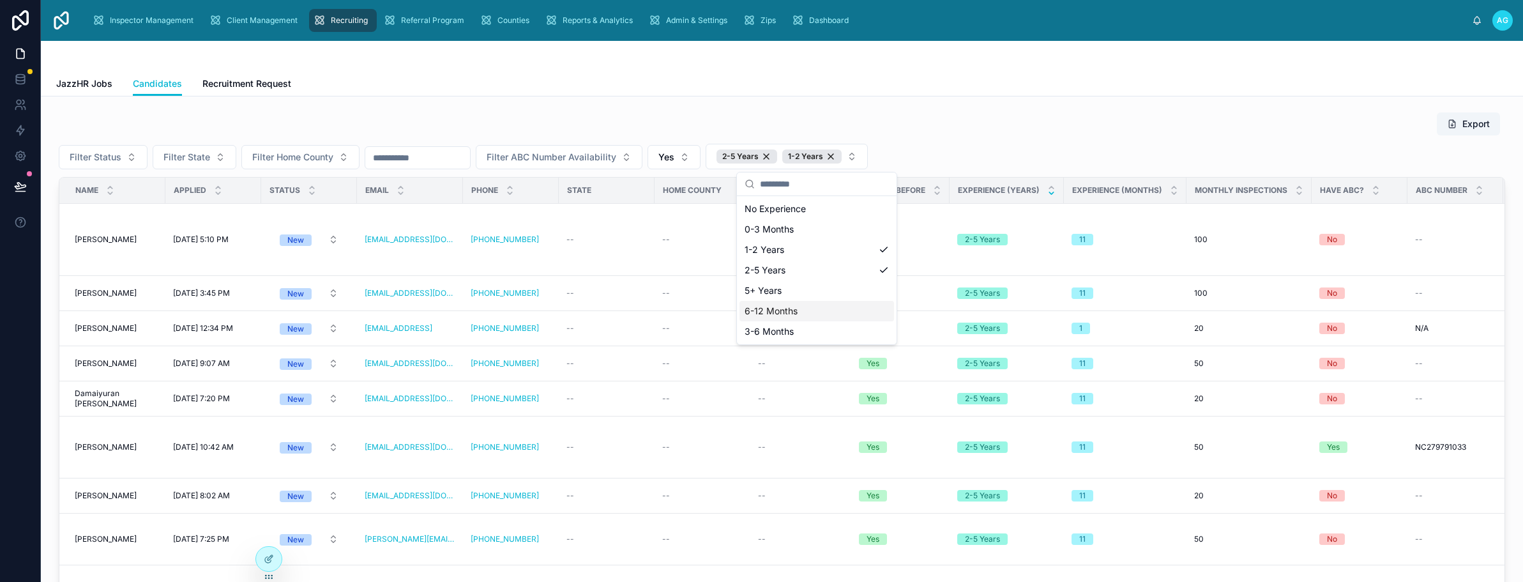
click at [784, 315] on div "6-12 Months" at bounding box center [817, 311] width 155 height 20
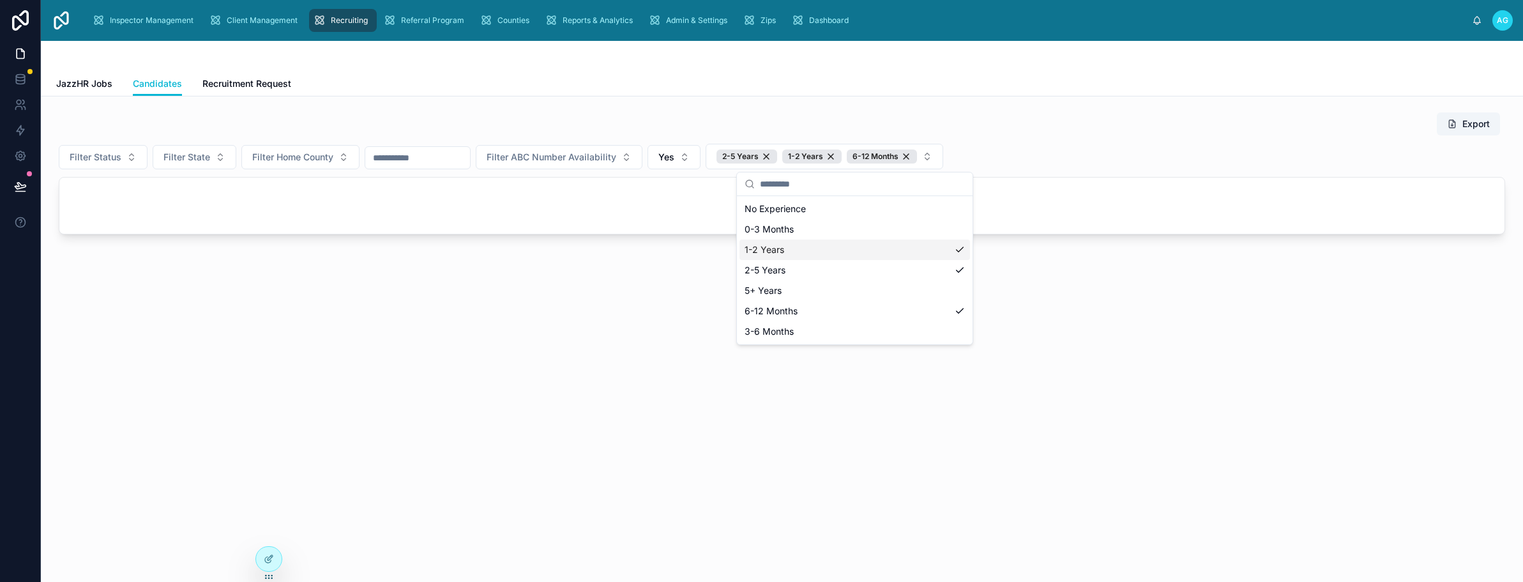
click at [1100, 132] on div "Export" at bounding box center [782, 124] width 1447 height 24
